Goal: Check status: Check status

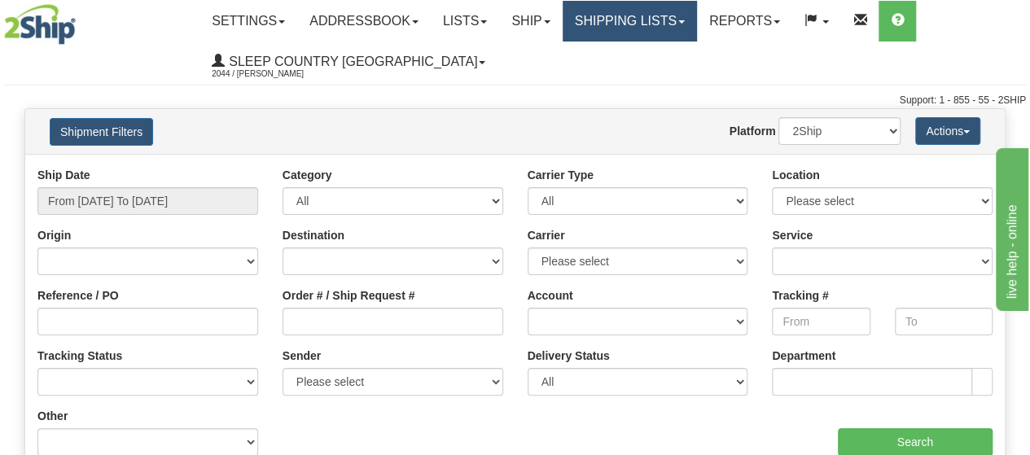
click at [697, 29] on link "Shipping lists" at bounding box center [630, 21] width 134 height 41
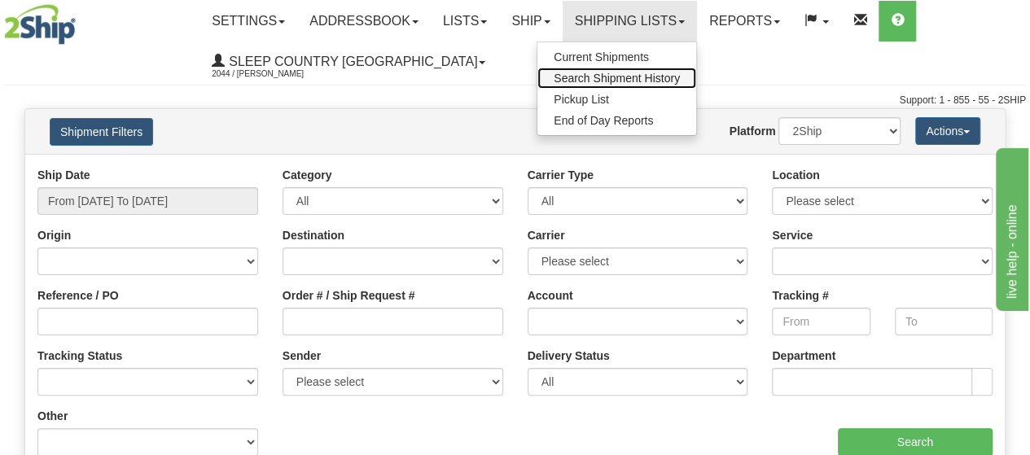
click at [611, 78] on span "Search Shipment History" at bounding box center [617, 78] width 126 height 13
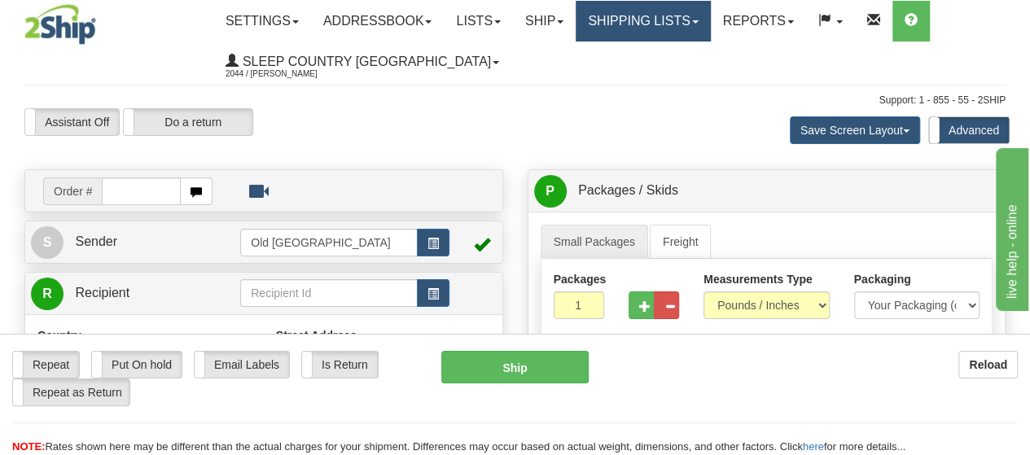
drag, startPoint x: 707, startPoint y: 20, endPoint x: 682, endPoint y: 32, distance: 27.0
click at [708, 21] on link "Shipping lists" at bounding box center [643, 21] width 134 height 41
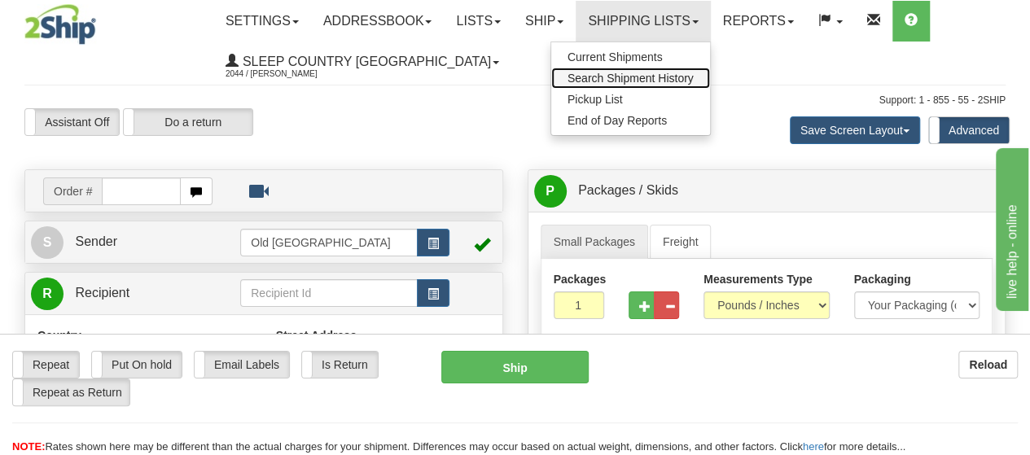
click at [613, 74] on span "Search Shipment History" at bounding box center [631, 78] width 126 height 13
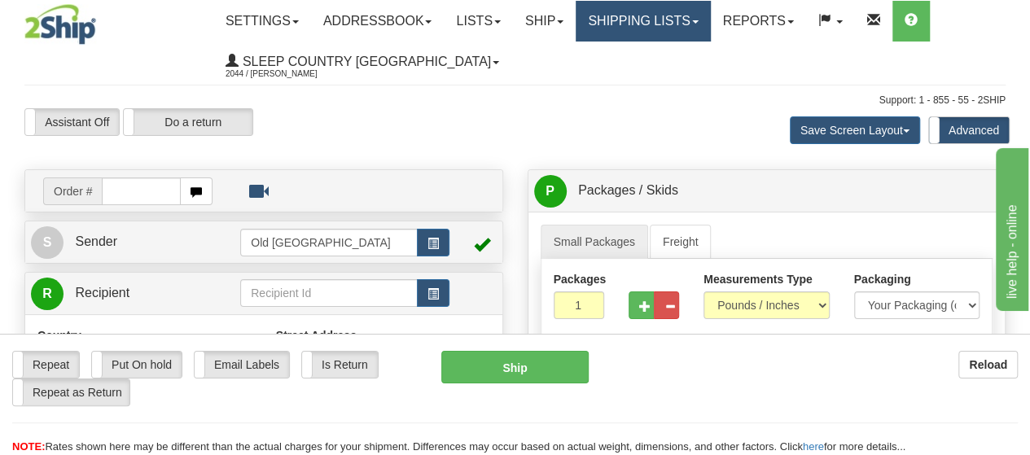
click at [710, 19] on link "Shipping lists" at bounding box center [643, 21] width 134 height 41
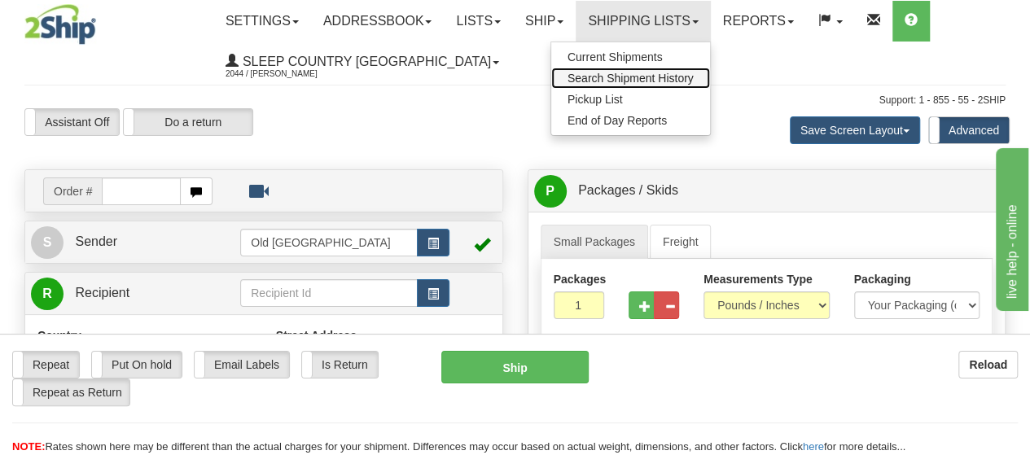
click at [642, 77] on span "Search Shipment History" at bounding box center [631, 78] width 126 height 13
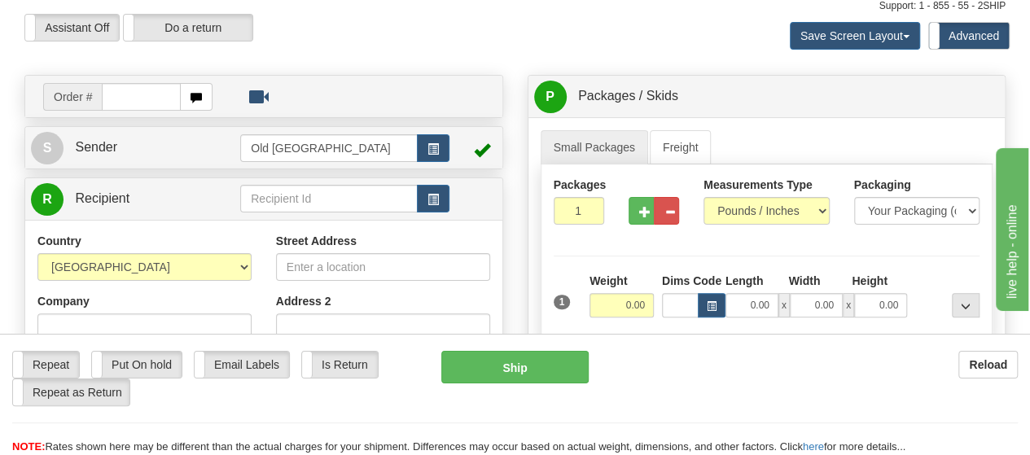
scroll to position [244, 0]
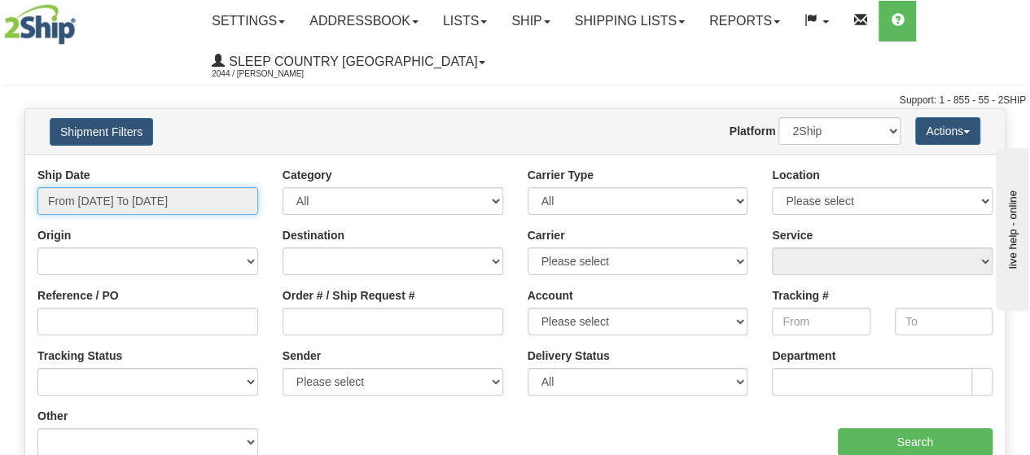
click at [237, 208] on input "From 10/02/2025 To 10/03/2025" at bounding box center [147, 201] width 221 height 28
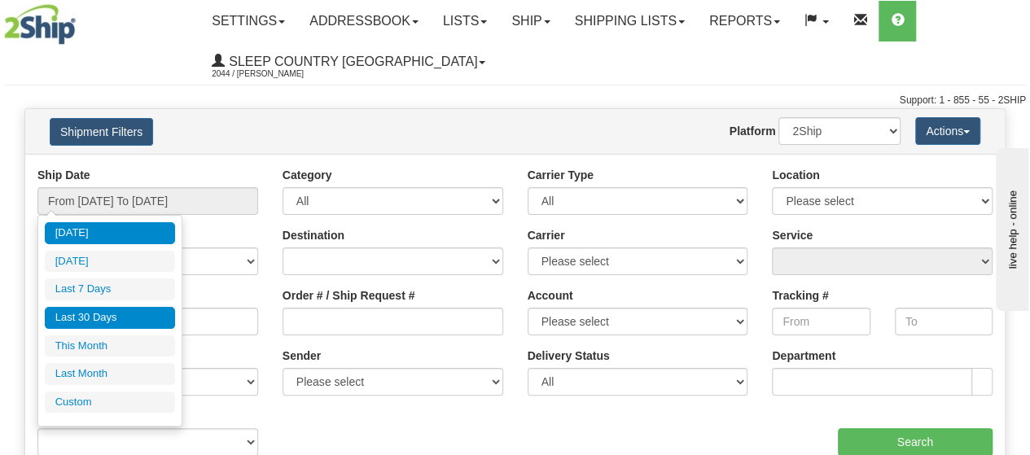
click at [91, 322] on li "Last 30 Days" at bounding box center [110, 318] width 130 height 22
type input "From 09/04/2025 To 10/03/2025"
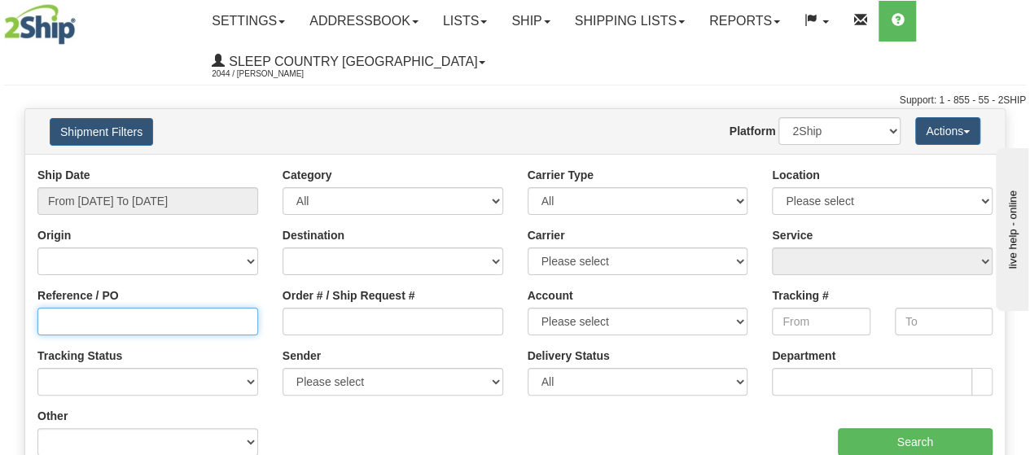
click at [77, 324] on input "Reference / PO" at bounding box center [147, 322] width 221 height 28
click at [72, 322] on input "301119" at bounding box center [147, 322] width 221 height 28
type input "3011119"
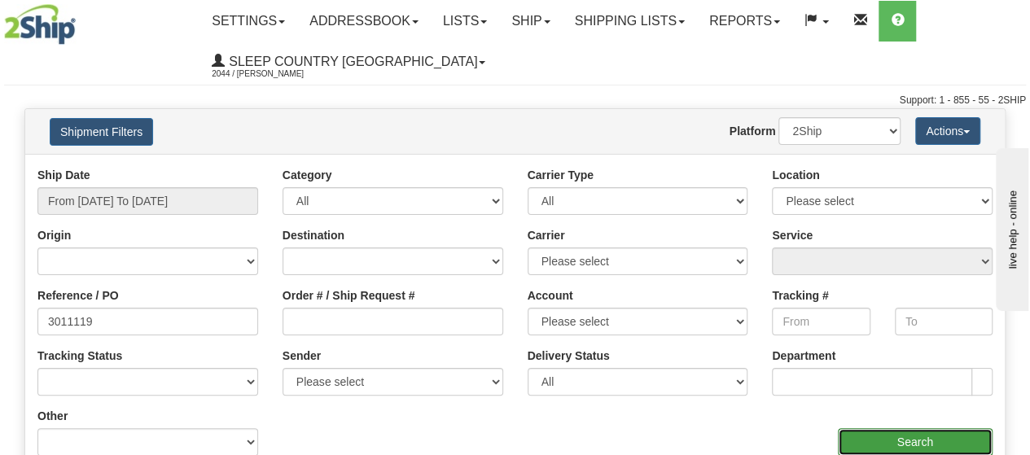
click at [903, 436] on input "Search" at bounding box center [916, 442] width 156 height 28
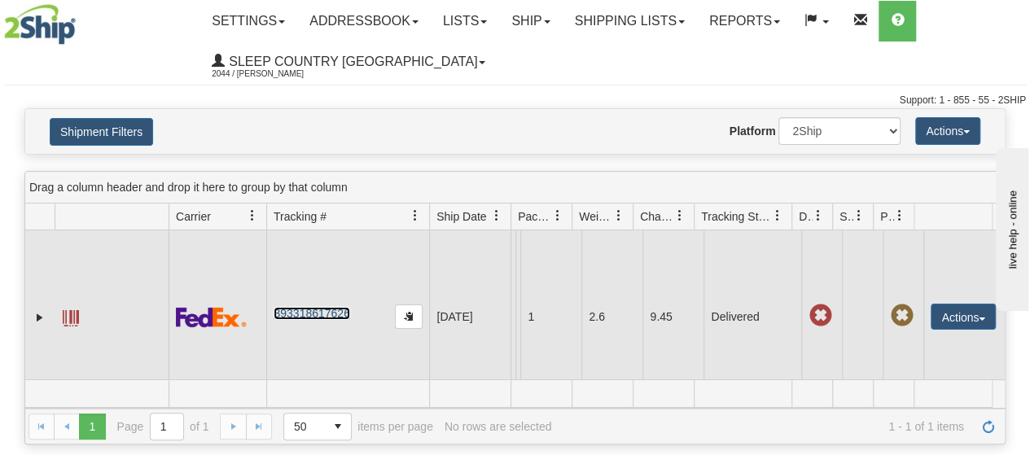
click at [314, 320] on link "393318617626" at bounding box center [312, 313] width 76 height 13
